Goal: Book appointment/travel/reservation

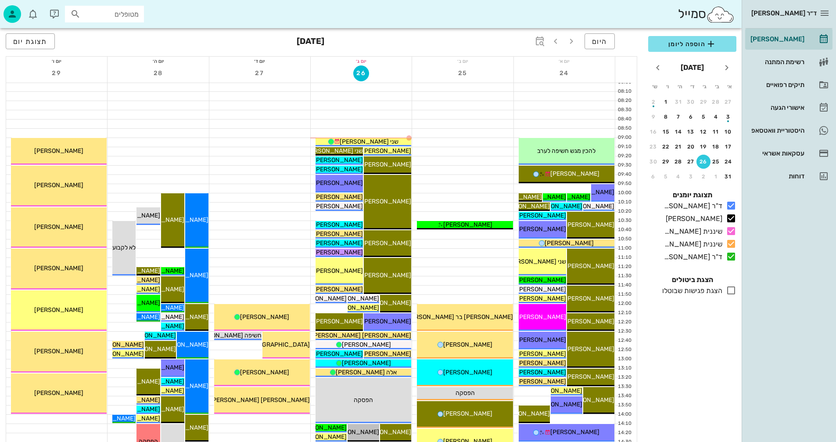
scroll to position [56, 0]
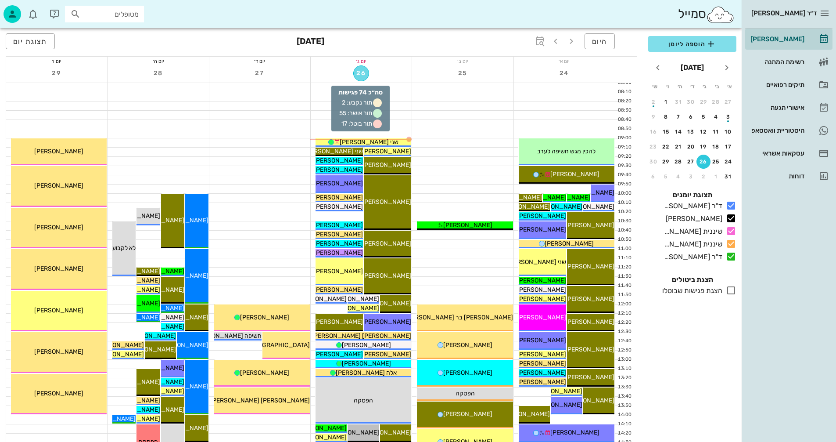
click at [360, 70] on span "26" at bounding box center [361, 72] width 15 height 7
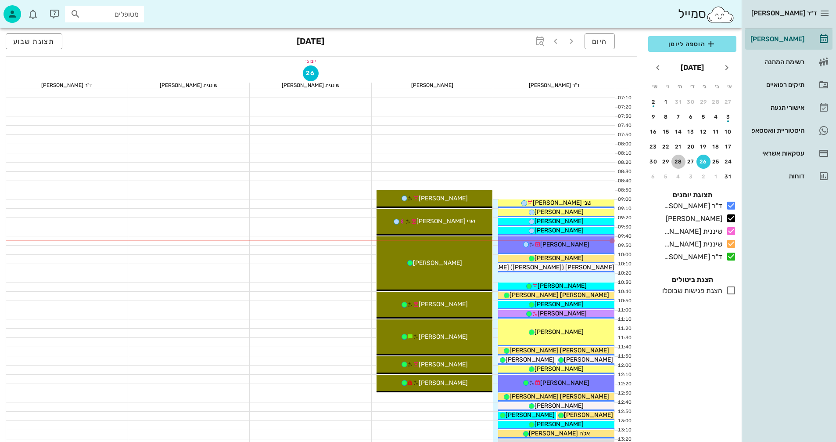
click at [677, 162] on div "28" at bounding box center [679, 161] width 14 height 6
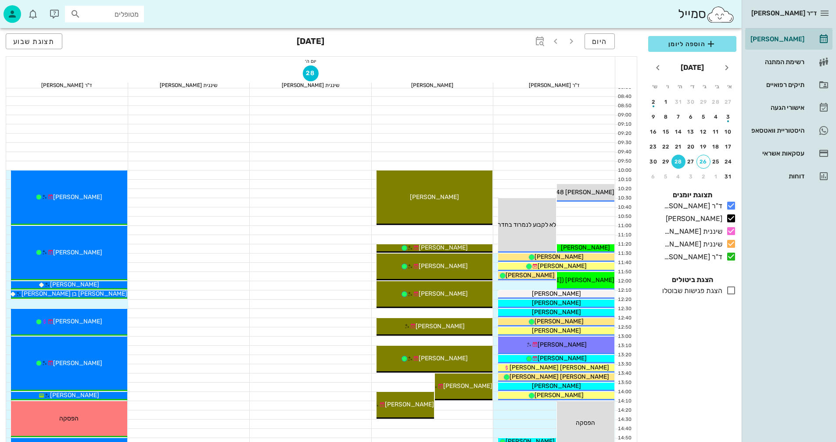
scroll to position [88, 0]
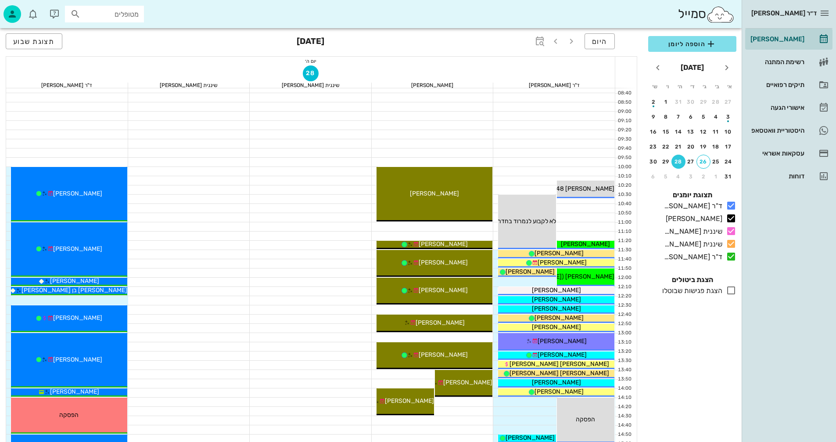
click at [312, 236] on div at bounding box center [311, 235] width 122 height 9
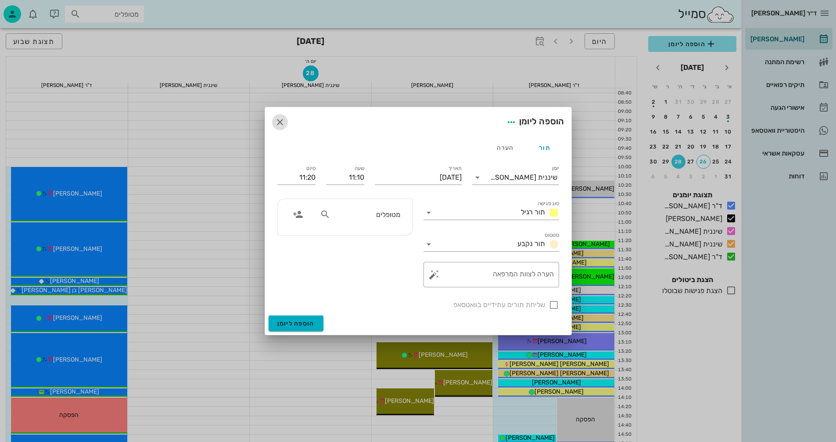
click at [280, 114] on button "button" at bounding box center [280, 122] width 16 height 16
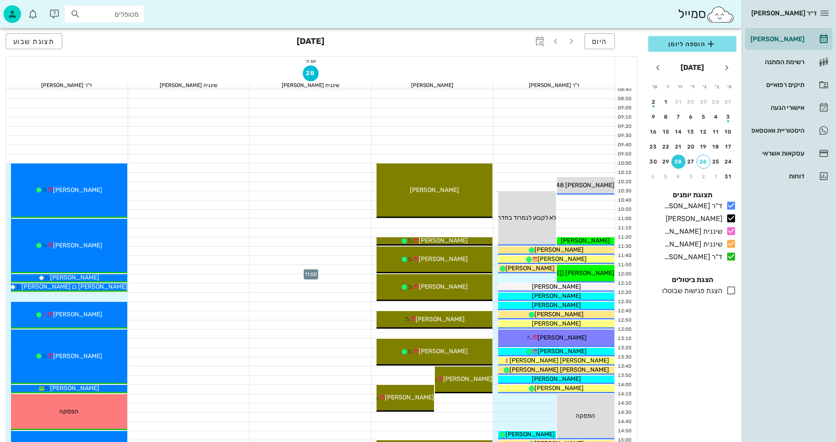
scroll to position [44, 0]
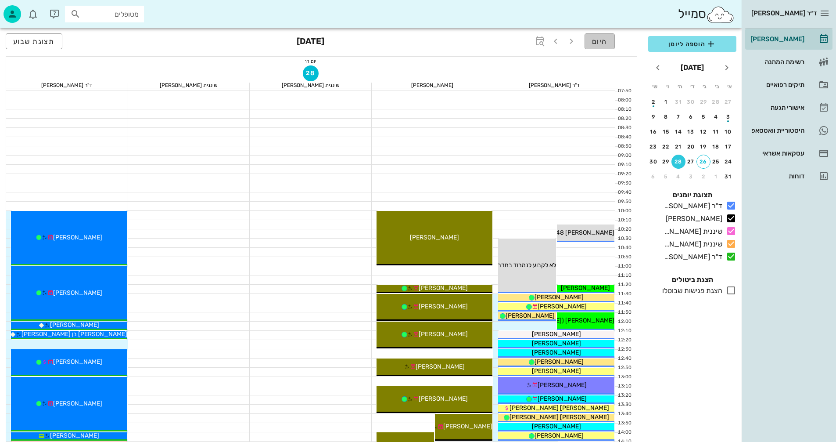
click at [606, 41] on span "היום" at bounding box center [599, 41] width 15 height 8
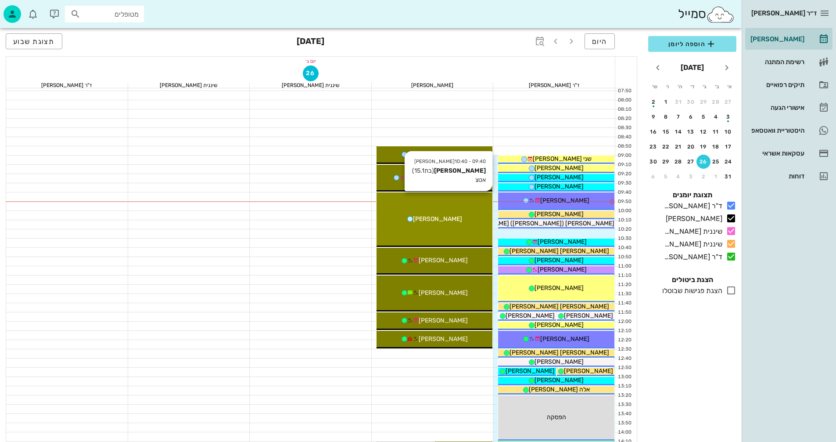
click at [433, 202] on div "09:40 - 10:40 [PERSON_NAME] (בת 15.1 ) אטצ [PERSON_NAME]" at bounding box center [435, 219] width 116 height 54
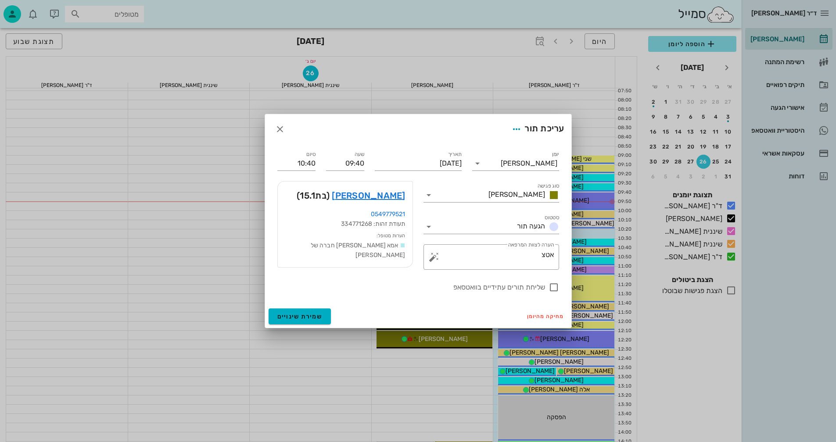
click at [433, 202] on div at bounding box center [418, 221] width 836 height 442
